Goal: Use online tool/utility: Utilize a website feature to perform a specific function

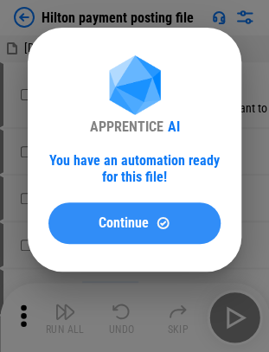
click at [127, 216] on span "Continue" at bounding box center [124, 223] width 50 height 14
click at [165, 226] on img at bounding box center [163, 222] width 15 height 15
